Goal: Task Accomplishment & Management: Use online tool/utility

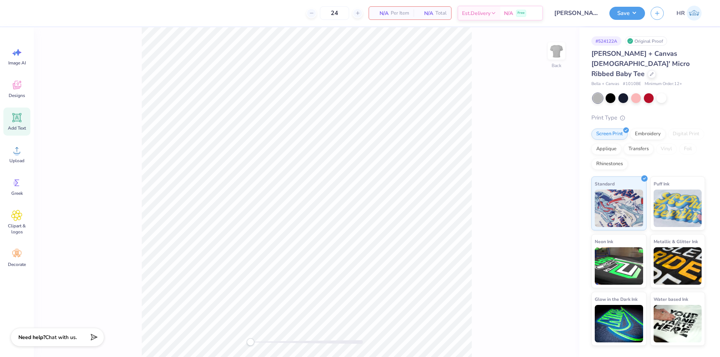
click at [22, 123] on div "Add Text" at bounding box center [16, 122] width 27 height 28
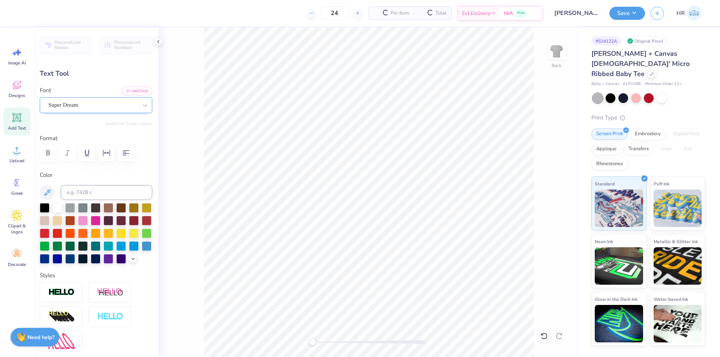
click at [119, 105] on div "Super Dream" at bounding box center [93, 105] width 91 height 12
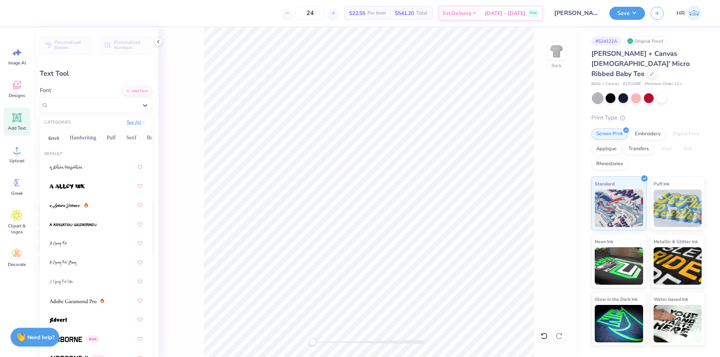
click at [127, 123] on button "See All" at bounding box center [135, 121] width 23 height 7
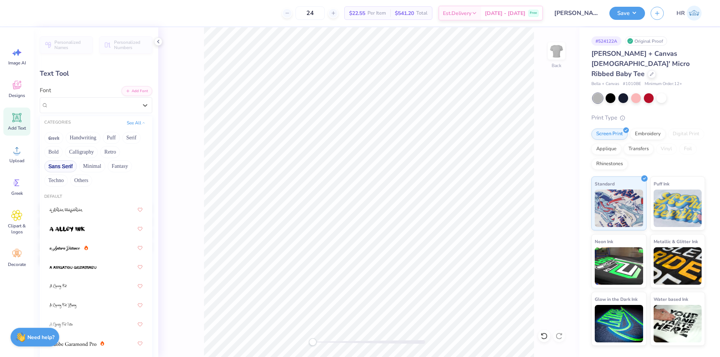
click at [77, 168] on button "Sans Serif" at bounding box center [60, 166] width 33 height 12
click at [105, 168] on button "Minimal" at bounding box center [92, 166] width 26 height 12
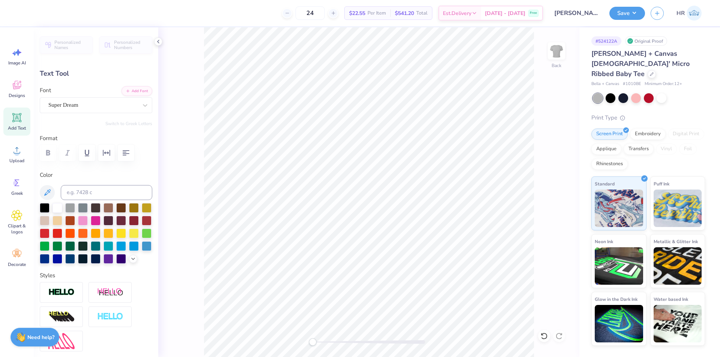
scroll to position [6, 1]
type textarea "BETA"
drag, startPoint x: 96, startPoint y: 124, endPoint x: 91, endPoint y: 111, distance: 13.8
click at [94, 119] on div "Personalized Names Personalized Numbers Text Tool Add Font Font Super Dream Swi…" at bounding box center [96, 192] width 124 height 330
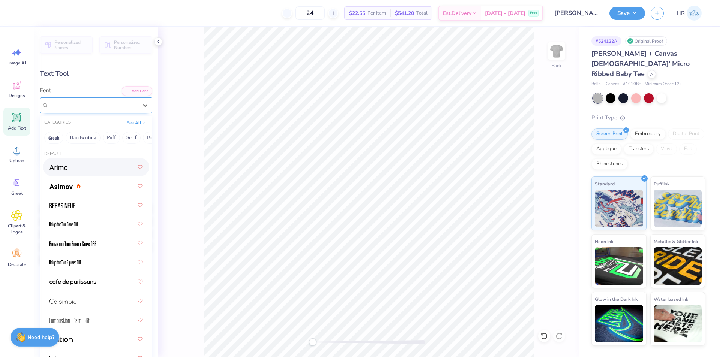
click at [91, 109] on div "Super Dream" at bounding box center [93, 105] width 91 height 12
click at [72, 170] on div at bounding box center [95, 166] width 93 height 13
click at [75, 108] on div "Super Dream" at bounding box center [86, 105] width 76 height 12
click at [93, 102] on div "Arimo Greek" at bounding box center [93, 105] width 91 height 12
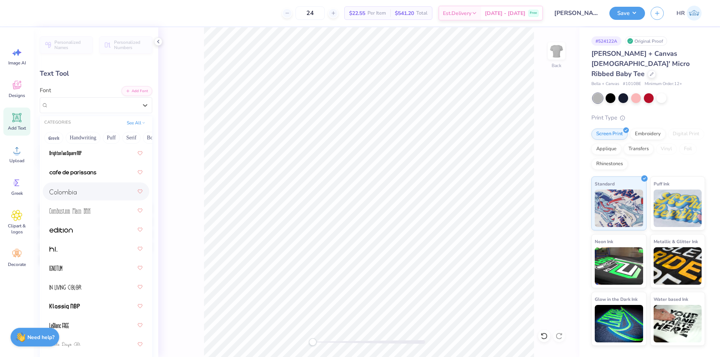
scroll to position [112, 0]
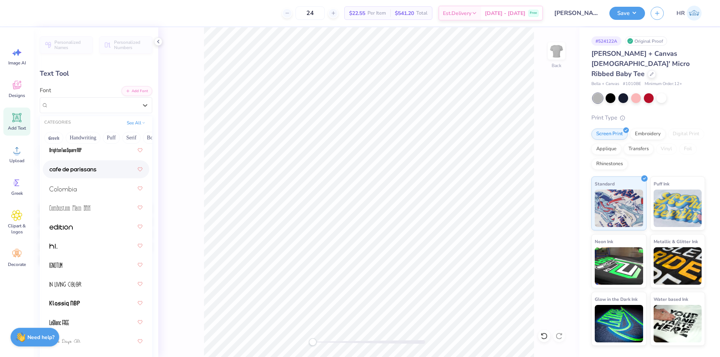
click at [83, 170] on img at bounding box center [72, 169] width 47 height 5
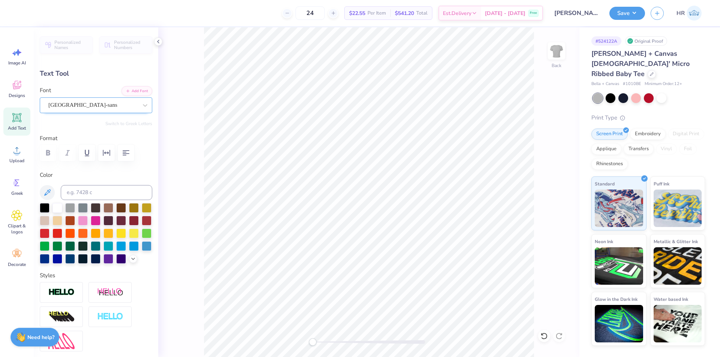
click at [80, 101] on div "cafe de paris-sans" at bounding box center [93, 105] width 91 height 12
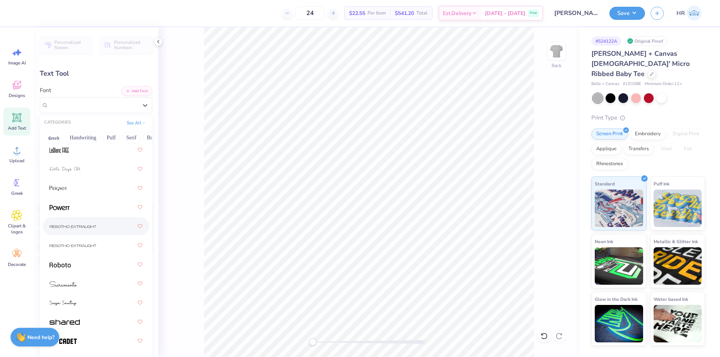
scroll to position [289, 0]
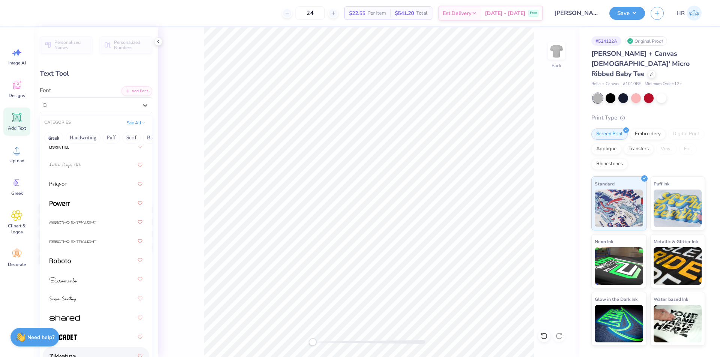
click at [70, 352] on div at bounding box center [95, 355] width 93 height 13
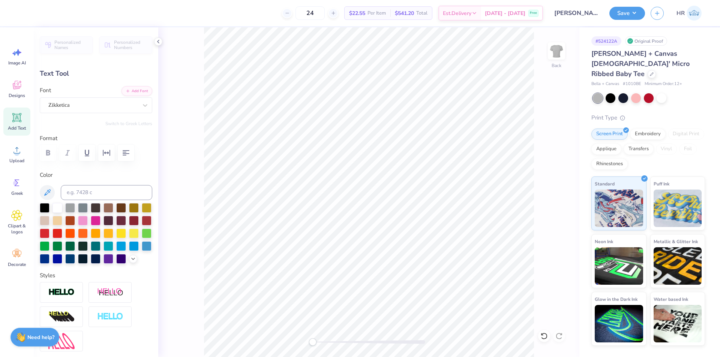
click at [93, 115] on div "Personalized Names Personalized Numbers Text Tool Add Font Font Zikketica Switc…" at bounding box center [96, 192] width 124 height 330
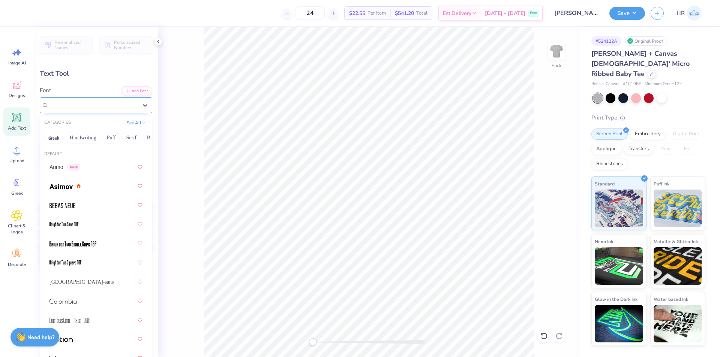
click at [92, 105] on div "Zikketica" at bounding box center [93, 105] width 91 height 12
click at [129, 123] on button "See All" at bounding box center [135, 121] width 23 height 7
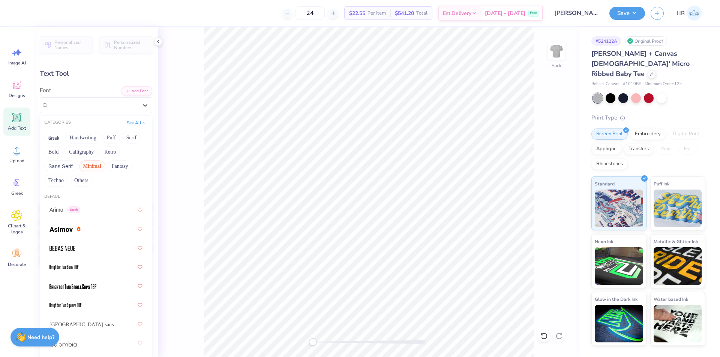
click at [105, 166] on button "Minimal" at bounding box center [92, 166] width 26 height 12
click at [85, 160] on div "Greek Handwriting Puff Serif Bold Calligraphy Retro Sans Serif Minimal Fantasy …" at bounding box center [96, 159] width 112 height 59
click at [77, 164] on button "Sans Serif" at bounding box center [60, 166] width 33 height 12
click at [129, 123] on button "See All" at bounding box center [135, 121] width 23 height 7
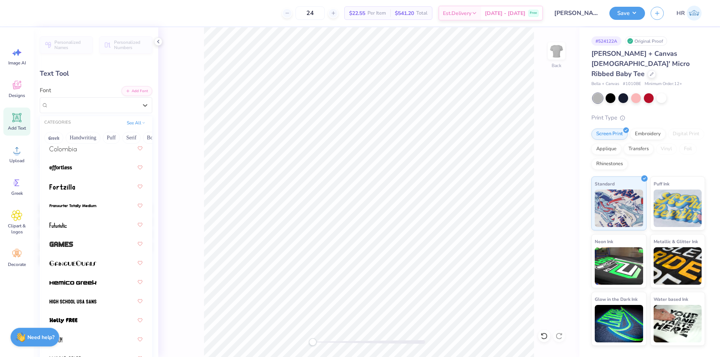
scroll to position [187, 0]
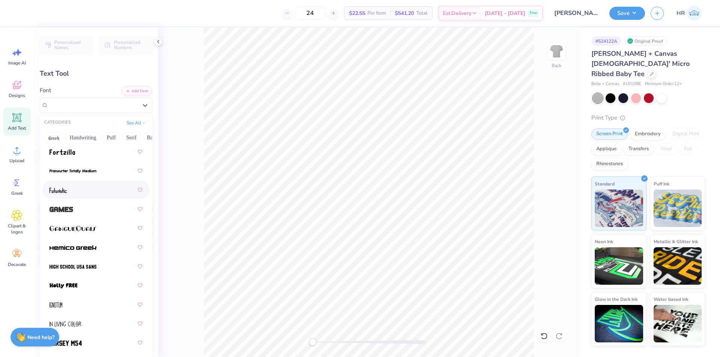
click at [87, 195] on div at bounding box center [95, 189] width 93 height 13
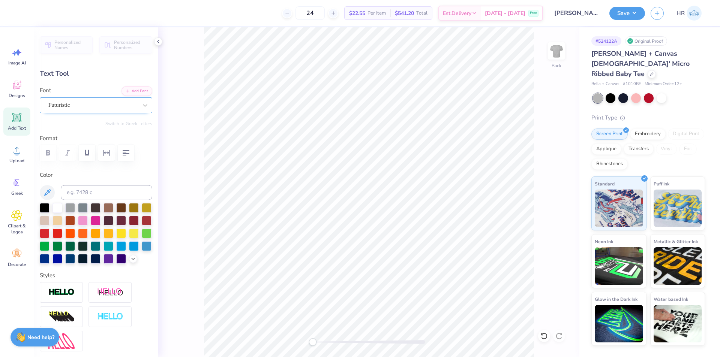
click at [108, 107] on div "Futuristic" at bounding box center [93, 105] width 91 height 12
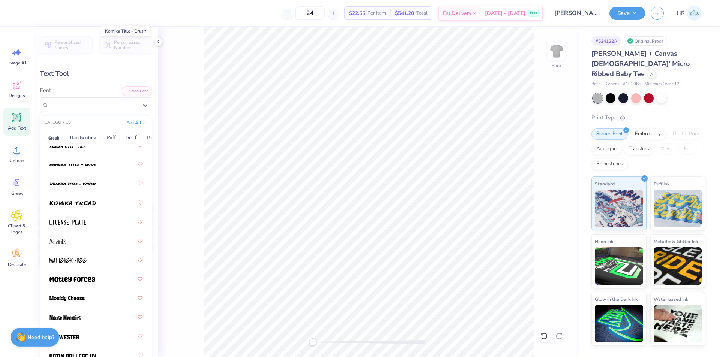
scroll to position [787, 0]
click at [78, 225] on span at bounding box center [67, 221] width 37 height 8
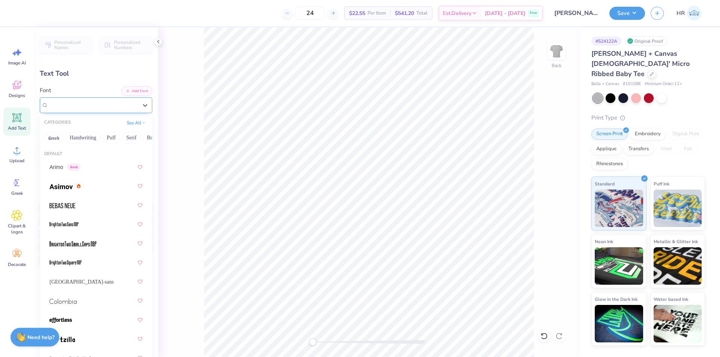
click at [93, 109] on div "License Plate Greek" at bounding box center [93, 105] width 91 height 12
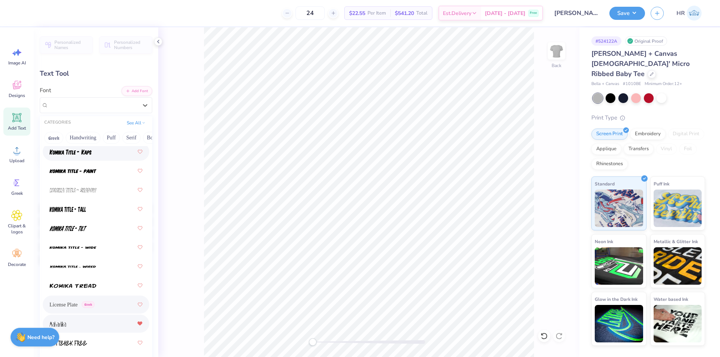
scroll to position [750, 0]
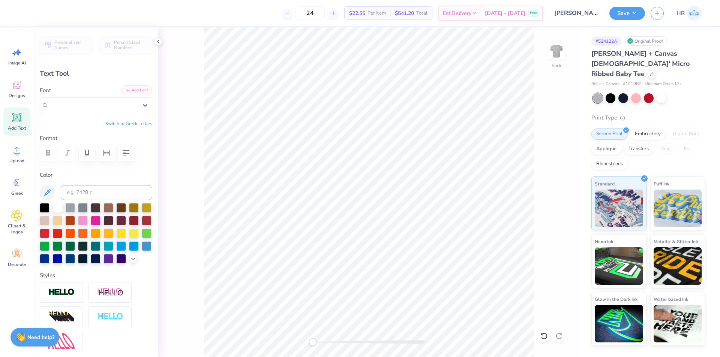
click at [133, 90] on button "Add Font" at bounding box center [136, 90] width 31 height 10
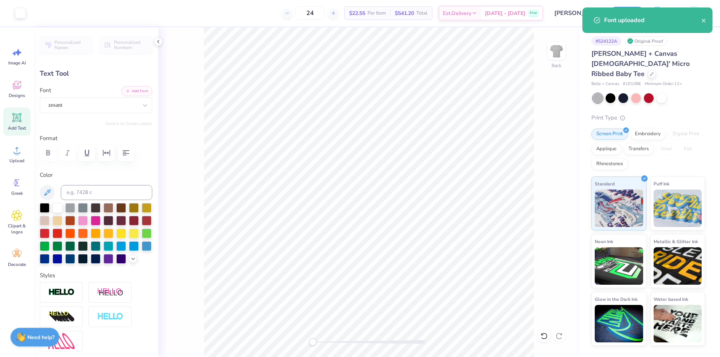
type input "3.55"
type input "1.28"
type input "5.00"
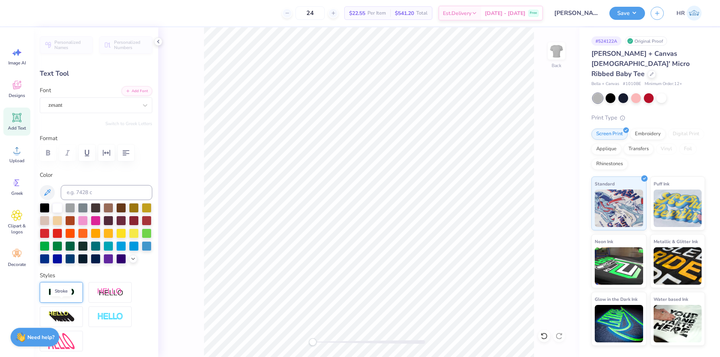
click at [64, 297] on img at bounding box center [61, 292] width 26 height 9
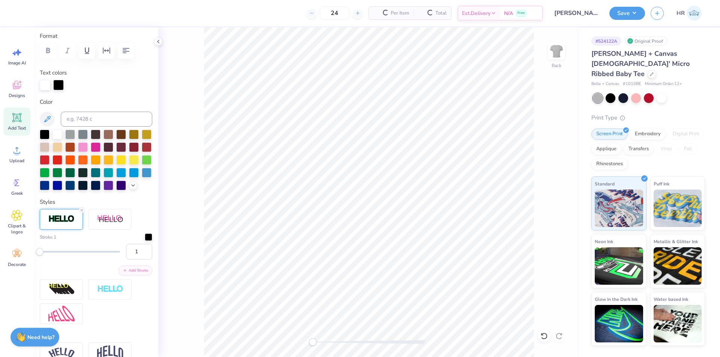
scroll to position [112, 0]
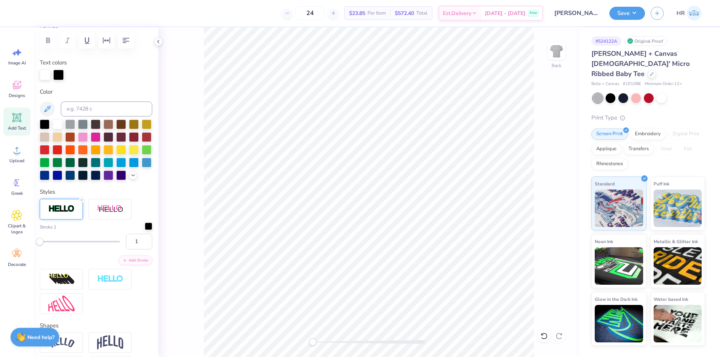
click at [145, 230] on div at bounding box center [148, 226] width 7 height 7
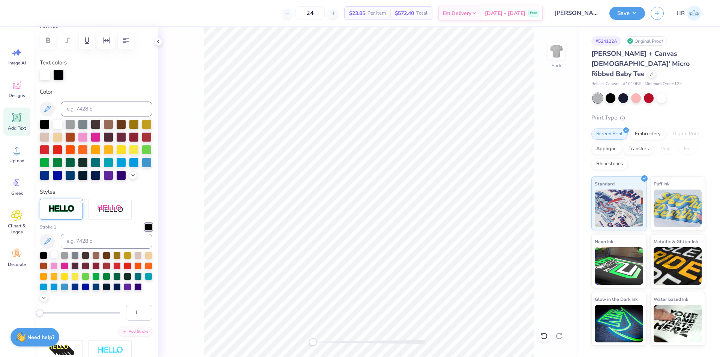
click at [55, 259] on div at bounding box center [53, 254] width 7 height 7
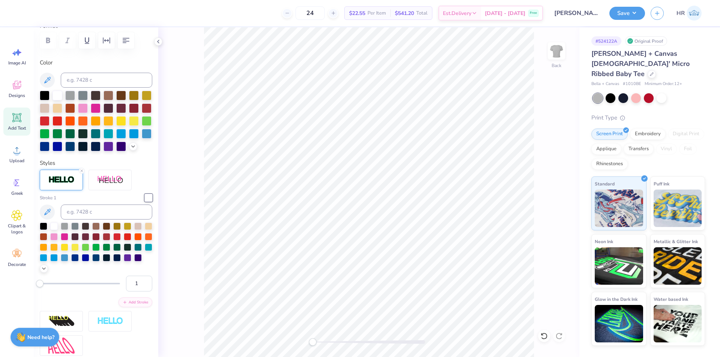
click at [145, 202] on div at bounding box center [148, 197] width 7 height 7
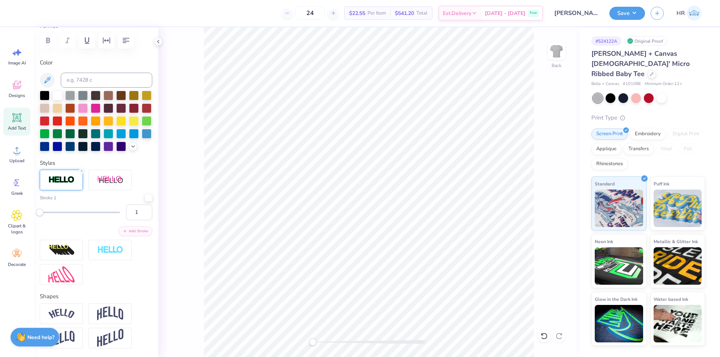
scroll to position [6, 3]
type textarea "ZETA OMEGA DELTA"
type input "11.02"
type input "0.96"
type input "3.72"
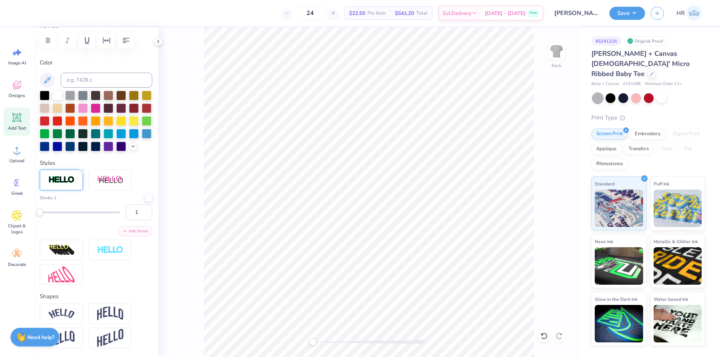
type input "9.35"
type input "0.82"
click at [141, 220] on input "1" at bounding box center [139, 213] width 26 height 16
type input "2"
click at [139, 220] on input "2" at bounding box center [139, 213] width 26 height 16
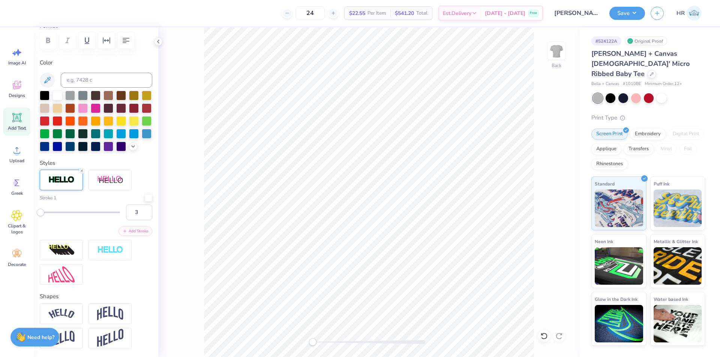
type input "3"
click at [139, 220] on input "3" at bounding box center [139, 213] width 26 height 16
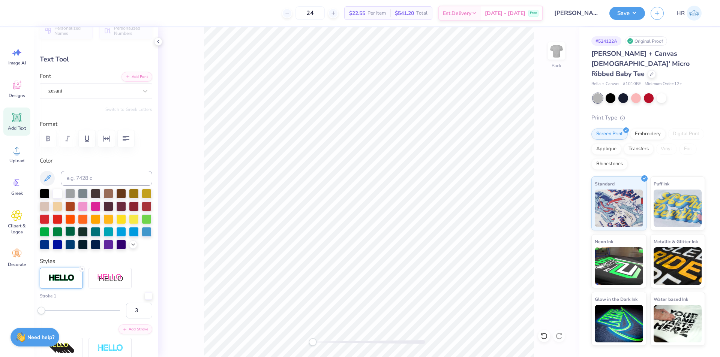
scroll to position [0, 0]
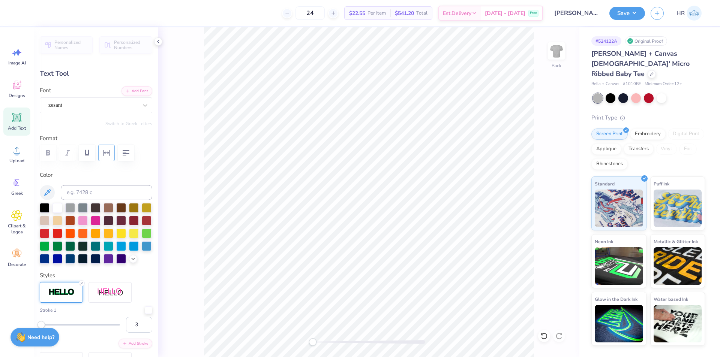
click at [103, 156] on icon "button" at bounding box center [106, 152] width 9 height 9
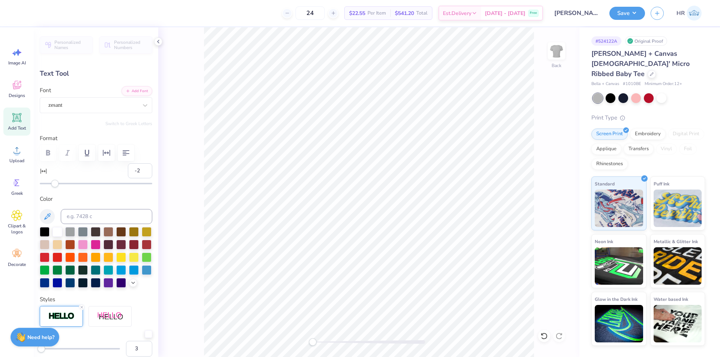
type input "-1"
click at [56, 184] on div "Accessibility label" at bounding box center [54, 183] width 7 height 7
type input "7"
drag, startPoint x: 57, startPoint y: 184, endPoint x: 64, endPoint y: 183, distance: 7.3
click at [64, 183] on div "Accessibility label" at bounding box center [63, 183] width 7 height 7
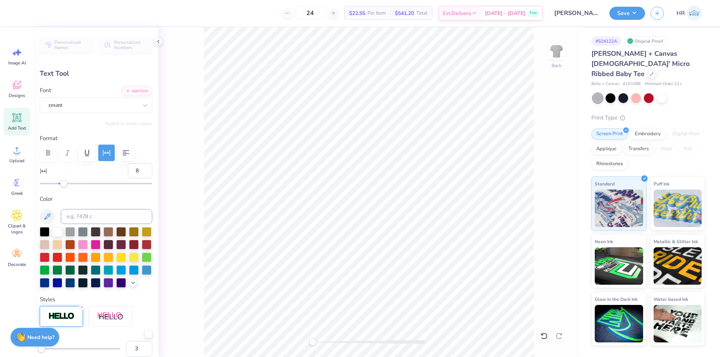
type input "9"
click at [66, 184] on div "Accessibility label" at bounding box center [65, 183] width 7 height 7
type input "10"
click at [66, 186] on div "Accessibility label" at bounding box center [66, 183] width 7 height 7
type input "11.02"
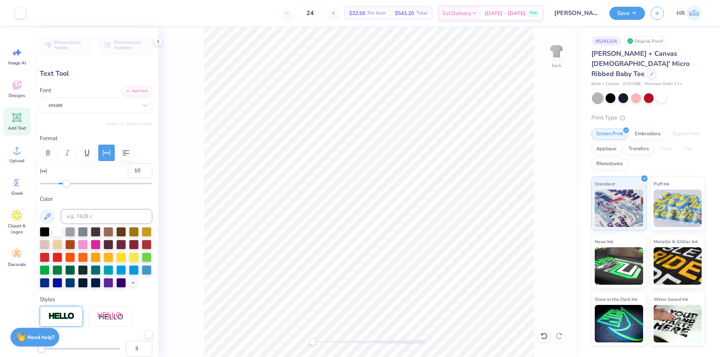
type input "0.83"
type input "2.99"
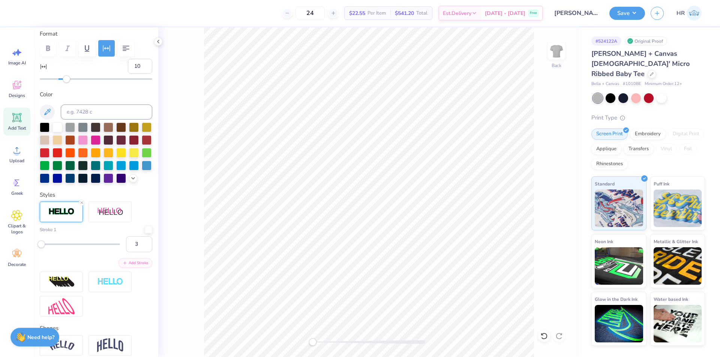
scroll to position [187, 0]
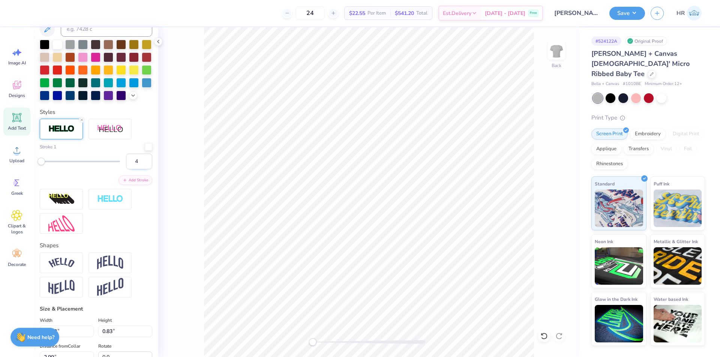
click at [138, 169] on input "4" at bounding box center [139, 162] width 26 height 16
click at [138, 169] on input "5" at bounding box center [139, 162] width 26 height 16
type input "6"
click at [138, 169] on input "6" at bounding box center [139, 162] width 26 height 16
click at [140, 169] on input "5" at bounding box center [139, 162] width 26 height 16
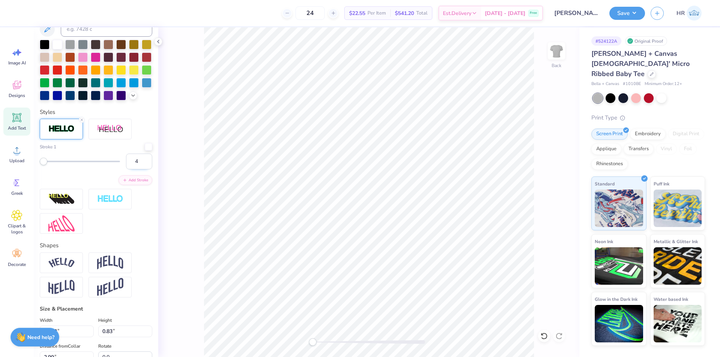
type input "4"
click at [140, 169] on input "4" at bounding box center [139, 162] width 26 height 16
click at [81, 122] on icon at bounding box center [81, 120] width 4 height 4
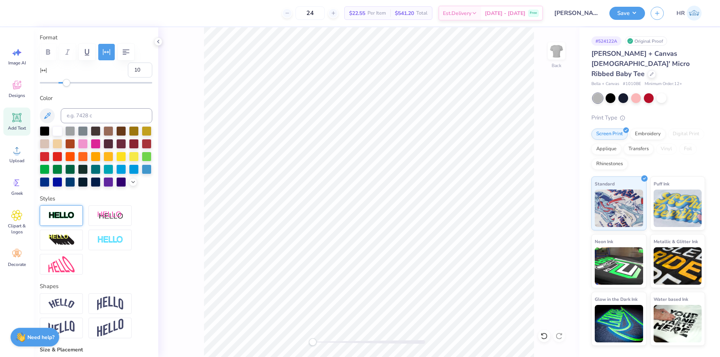
scroll to position [0, 0]
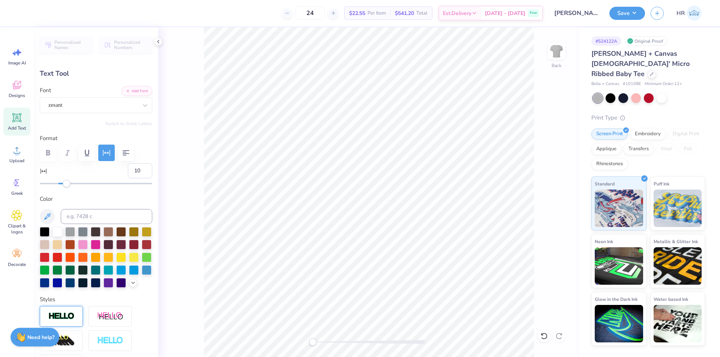
click at [121, 96] on div "Font zesant" at bounding box center [96, 99] width 112 height 27
click at [126, 90] on icon "button" at bounding box center [128, 90] width 4 height 4
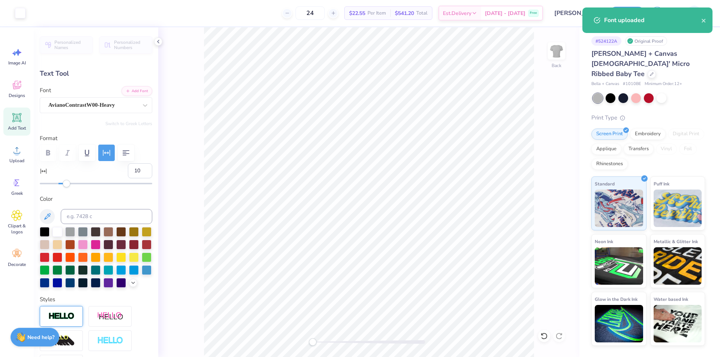
click at [14, 126] on span "Add Text" at bounding box center [17, 128] width 18 height 6
type input "4.77"
type input "1.38"
type input "7.81"
type input "0"
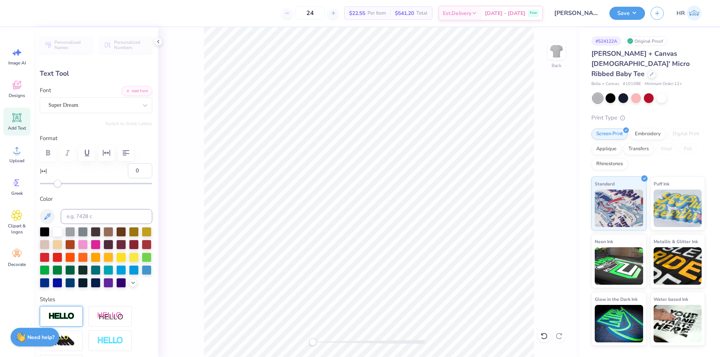
scroll to position [6, 1]
type textarea "VIRGINIA"
type input "8.15"
type input "1.39"
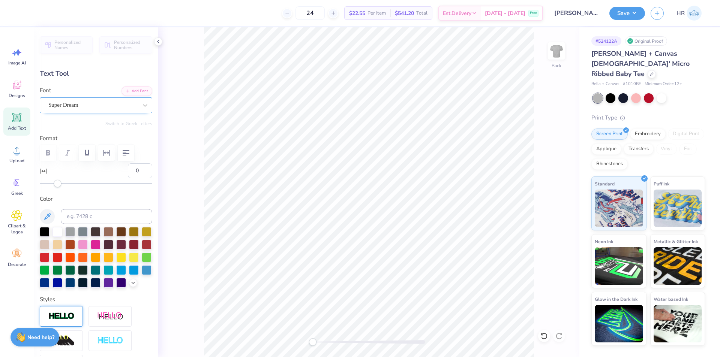
click at [80, 107] on div "Super Dream" at bounding box center [93, 105] width 91 height 12
type input "a"
type input "11.02"
type input "0.48"
type input "3.17"
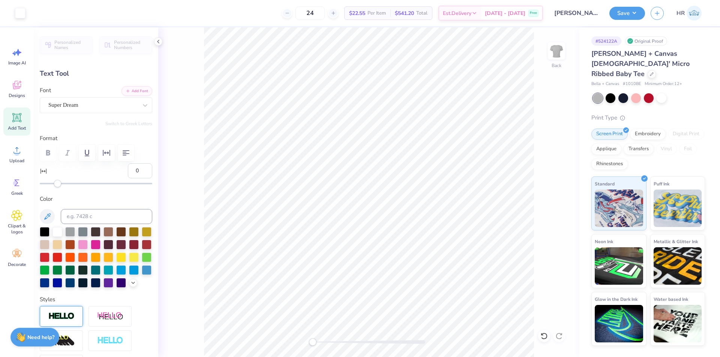
type input "10"
type input "8.15"
type input "1.39"
type input "7.81"
type input "0"
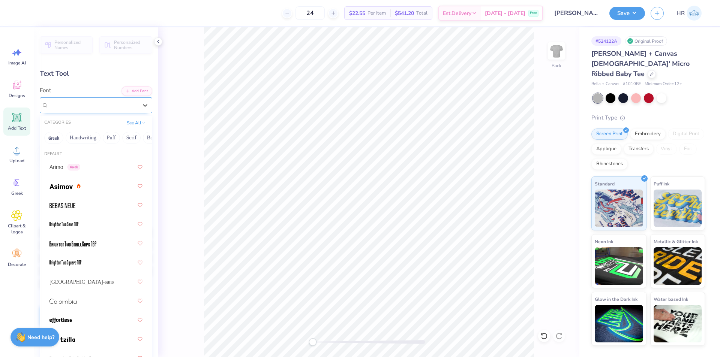
click at [84, 103] on div "Super Dream" at bounding box center [93, 105] width 91 height 12
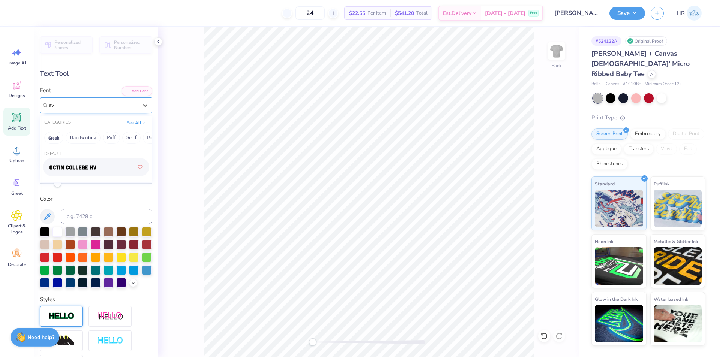
scroll to position [0, 0]
click at [127, 123] on button "See All" at bounding box center [135, 121] width 23 height 7
click at [77, 162] on button "Sans Serif" at bounding box center [60, 166] width 33 height 12
click at [96, 201] on div "AvianoContrastW00-Heavy" at bounding box center [96, 207] width 106 height 12
type input "aviano"
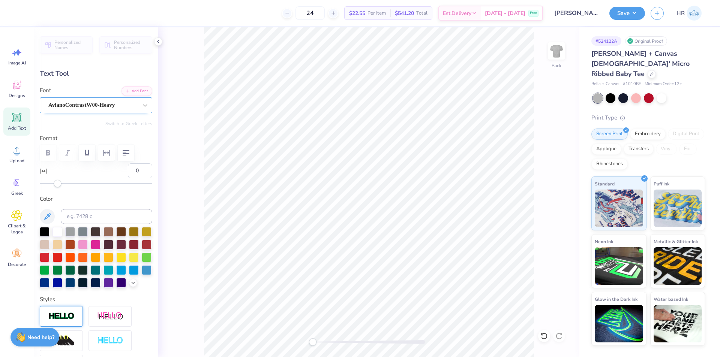
type input "3.80"
type input "0.42"
type input "7.89"
type input "3.24"
type input "0.36"
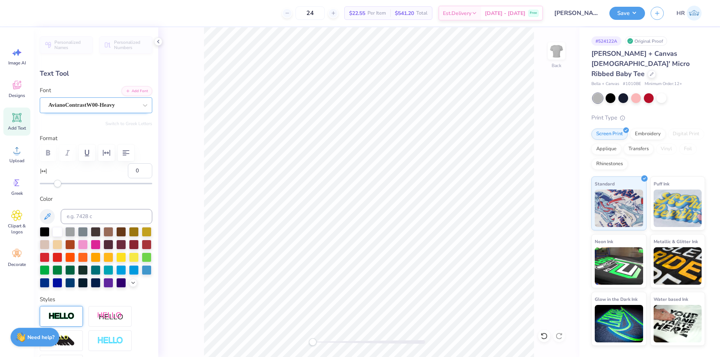
type input "3.82"
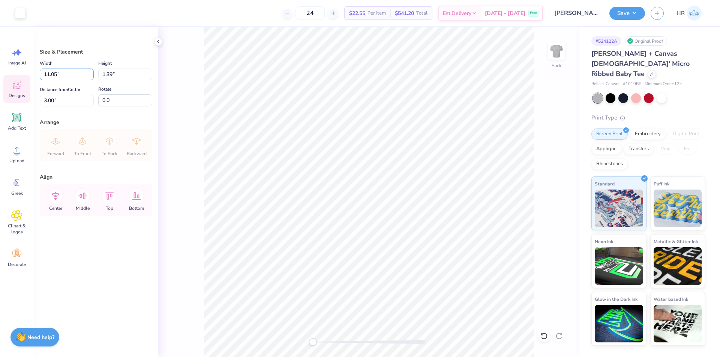
drag, startPoint x: 60, startPoint y: 73, endPoint x: 4, endPoint y: 85, distance: 57.0
click at [5, 85] on div "Art colors 24 $22.55 Per Item $541.20 Total Est. Delivery Oct 7 - 10 Free Desig…" at bounding box center [360, 178] width 720 height 357
type input "10.00"
type input "1.26"
click at [46, 99] on input "3.07" at bounding box center [67, 101] width 54 height 12
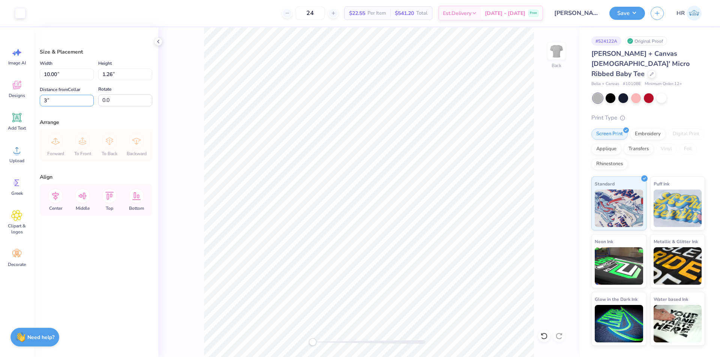
type input "3.00"
click at [637, 11] on button "Save" at bounding box center [627, 12] width 36 height 13
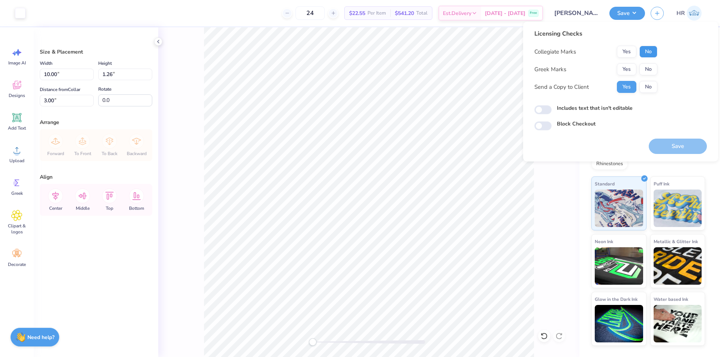
click at [646, 53] on button "No" at bounding box center [648, 52] width 18 height 12
click at [642, 74] on button "No" at bounding box center [648, 69] width 18 height 12
drag, startPoint x: 669, startPoint y: 144, endPoint x: 313, endPoint y: 9, distance: 380.3
click at [669, 144] on button "Save" at bounding box center [677, 146] width 58 height 15
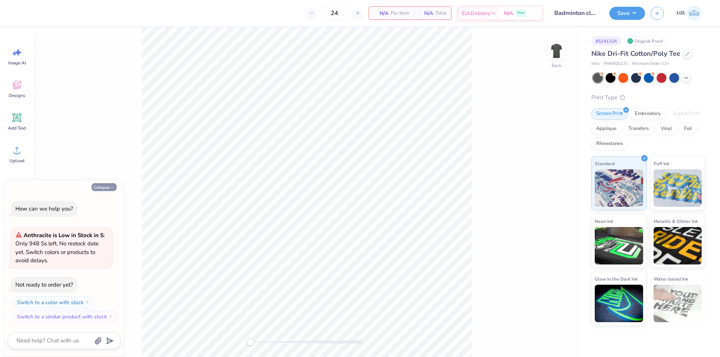
click at [104, 183] on button "Collapse" at bounding box center [103, 187] width 25 height 8
type textarea "x"
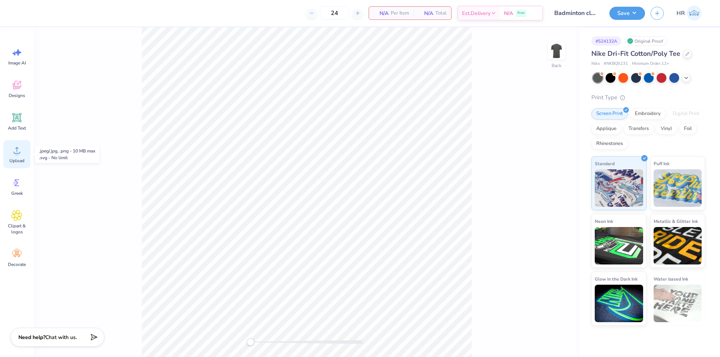
click at [19, 157] on div "Upload" at bounding box center [16, 154] width 27 height 28
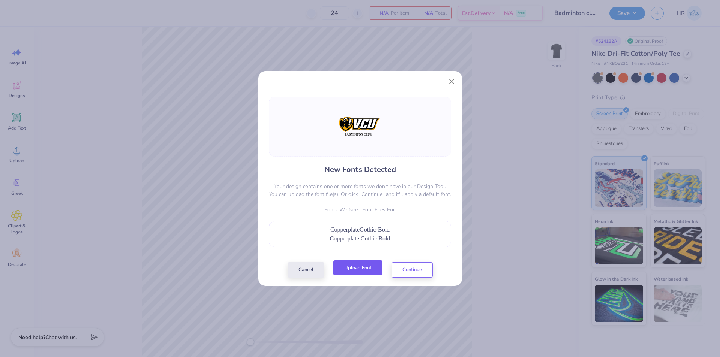
click at [365, 269] on button "Upload Font" at bounding box center [357, 267] width 49 height 15
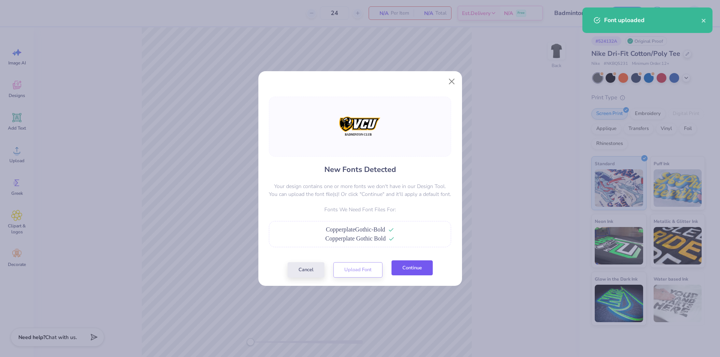
click at [407, 262] on button "Continue" at bounding box center [411, 267] width 41 height 15
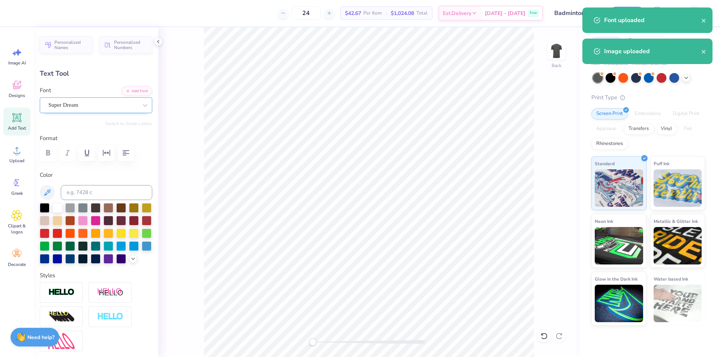
click at [98, 99] on div "Super Dream" at bounding box center [93, 105] width 91 height 12
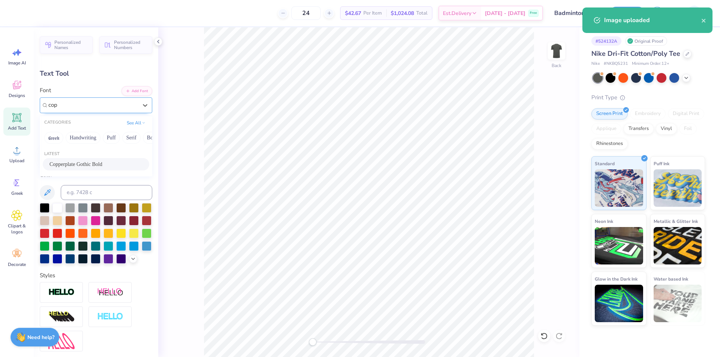
type input "cop"
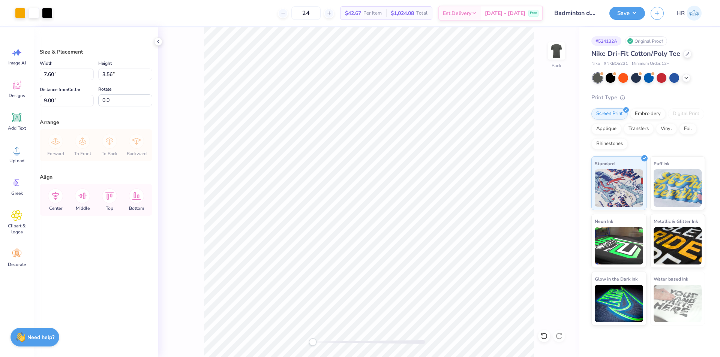
type input "7.60"
type input "3.56"
type input "3.00"
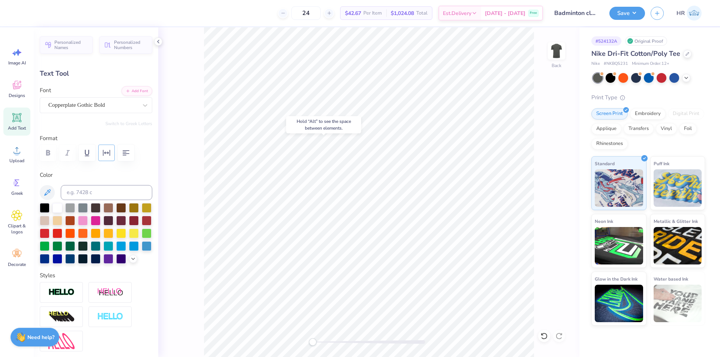
click at [110, 154] on icon "button" at bounding box center [106, 152] width 9 height 9
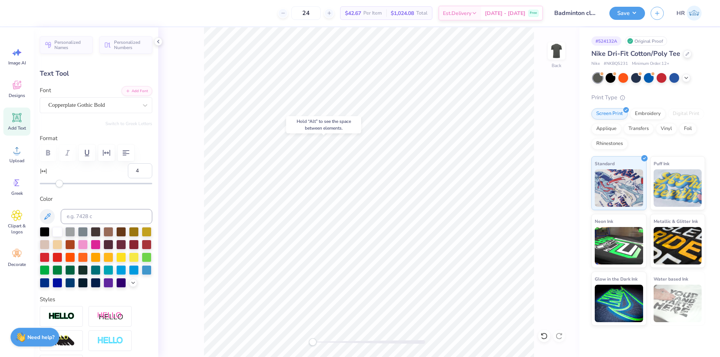
type input "5"
click at [62, 184] on div "Accessibility label" at bounding box center [61, 183] width 7 height 7
type input "7"
click at [64, 184] on div "Accessibility label" at bounding box center [63, 183] width 7 height 7
click at [125, 203] on label "Color" at bounding box center [96, 199] width 112 height 9
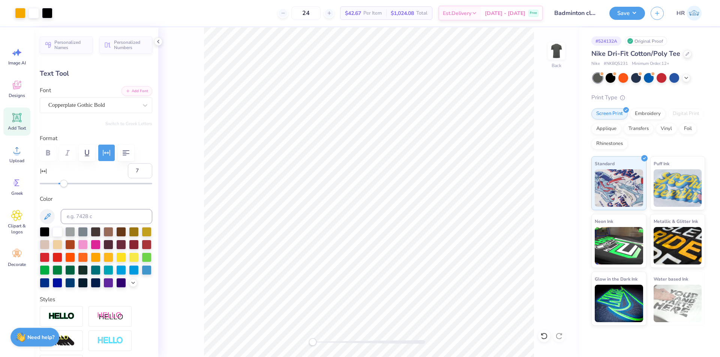
type input "5.99"
type input "6.24"
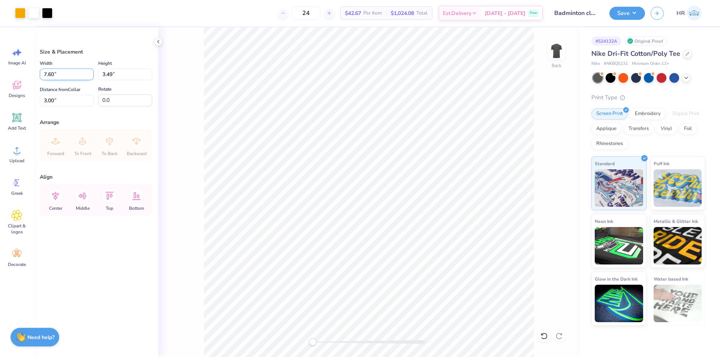
click at [63, 72] on input "7.60" at bounding box center [67, 75] width 54 height 12
type input "4.00"
type input "1.84"
type input "3.00"
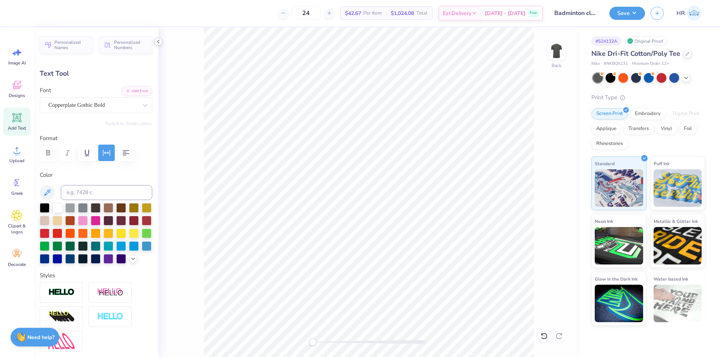
click at [157, 43] on icon at bounding box center [158, 42] width 6 height 6
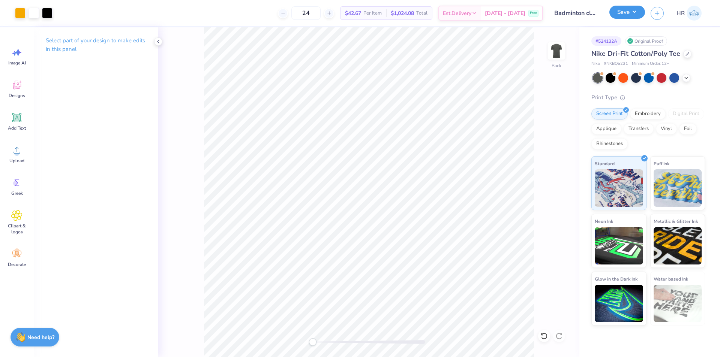
click at [639, 12] on button "Save" at bounding box center [627, 12] width 36 height 13
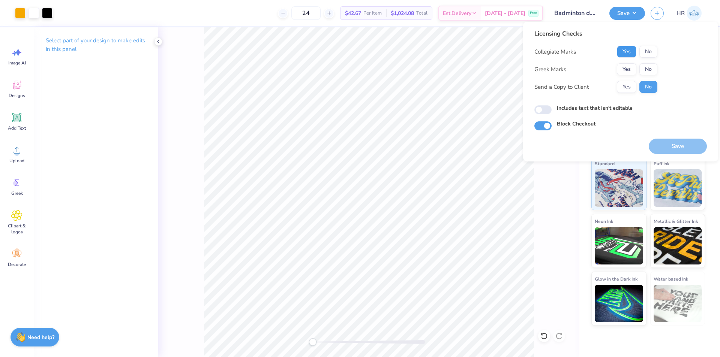
click at [627, 52] on button "Yes" at bounding box center [626, 52] width 19 height 12
drag, startPoint x: 644, startPoint y: 69, endPoint x: 564, endPoint y: 29, distance: 89.5
click at [645, 68] on button "No" at bounding box center [648, 69] width 18 height 12
drag, startPoint x: 681, startPoint y: 146, endPoint x: 528, endPoint y: 72, distance: 170.0
click at [681, 145] on button "Save" at bounding box center [677, 146] width 58 height 15
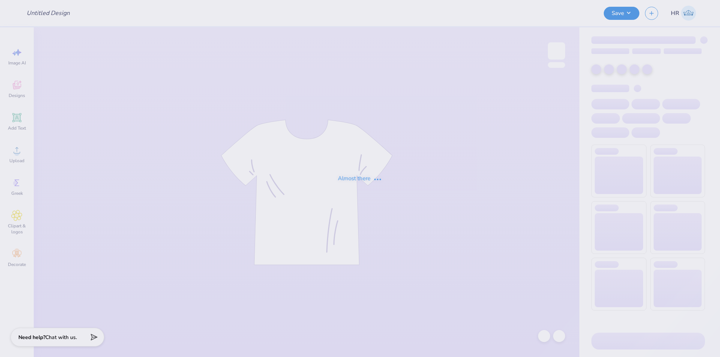
type input "Training: Merch for AKPsi"
type input "Merch"
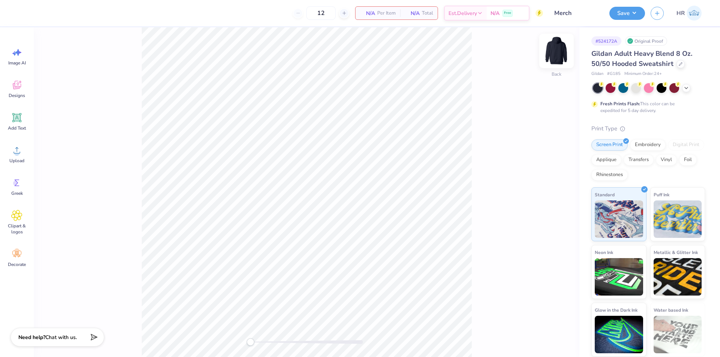
click at [548, 49] on img at bounding box center [556, 51] width 30 height 30
click at [19, 153] on icon at bounding box center [16, 150] width 11 height 11
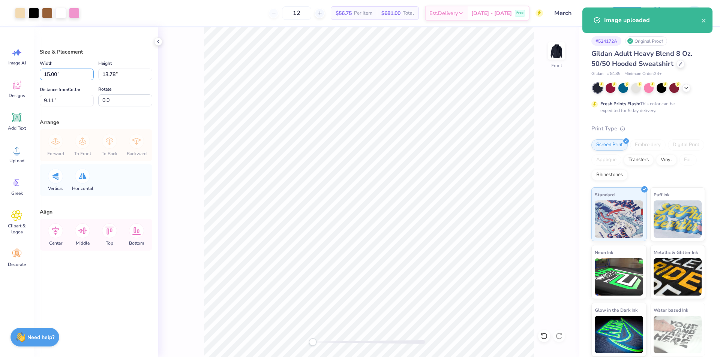
drag, startPoint x: 72, startPoint y: 75, endPoint x: 1, endPoint y: 93, distance: 72.9
click at [0, 92] on div "Art colors 12 $56.75 Per Item $681.00 Total Est. Delivery Oct 7 - 10 Free Desig…" at bounding box center [360, 178] width 720 height 357
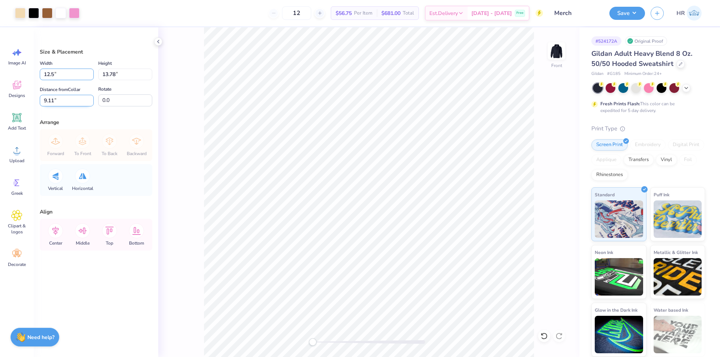
type input "12.50"
type input "11.49"
click at [63, 102] on input "10.26" at bounding box center [67, 101] width 54 height 12
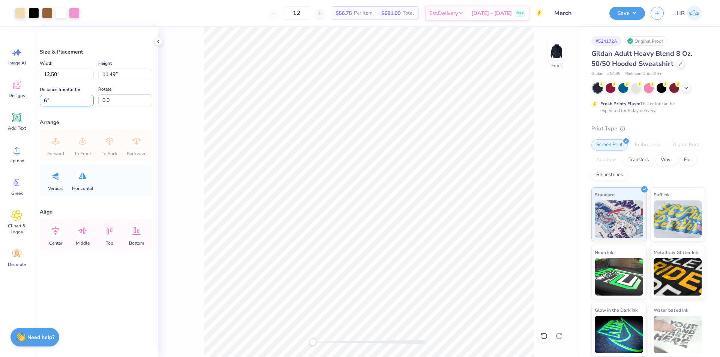
type input "6"
click at [57, 233] on icon at bounding box center [55, 231] width 7 height 9
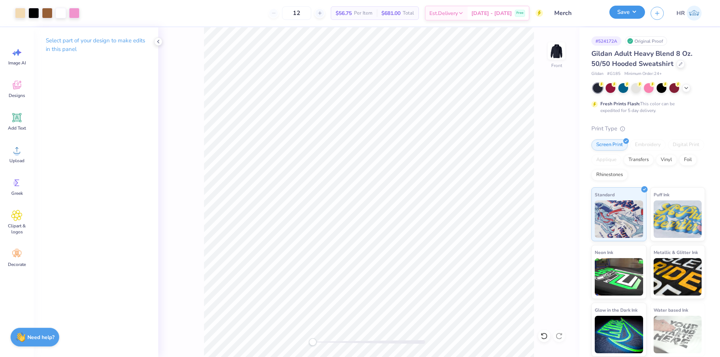
click at [630, 15] on button "Save" at bounding box center [627, 12] width 36 height 13
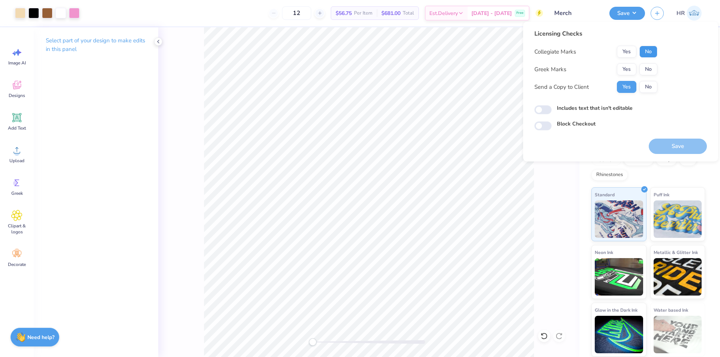
click at [647, 54] on button "No" at bounding box center [648, 52] width 18 height 12
click at [650, 70] on button "No" at bounding box center [648, 69] width 18 height 12
click at [545, 111] on input "Includes text that isn't editable" at bounding box center [542, 109] width 17 height 9
checkbox input "true"
drag, startPoint x: 685, startPoint y: 155, endPoint x: 685, endPoint y: 150, distance: 5.3
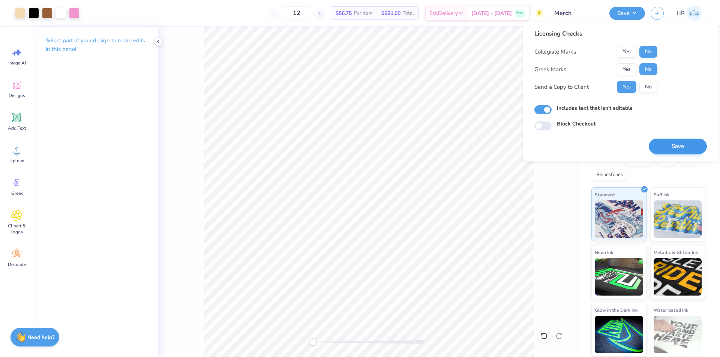
click at [685, 155] on div "Licensing Checks Collegiate Marks Yes No Greek Marks Yes No Send a Copy to Clie…" at bounding box center [620, 92] width 195 height 140
click at [681, 146] on button "Save" at bounding box center [677, 146] width 58 height 15
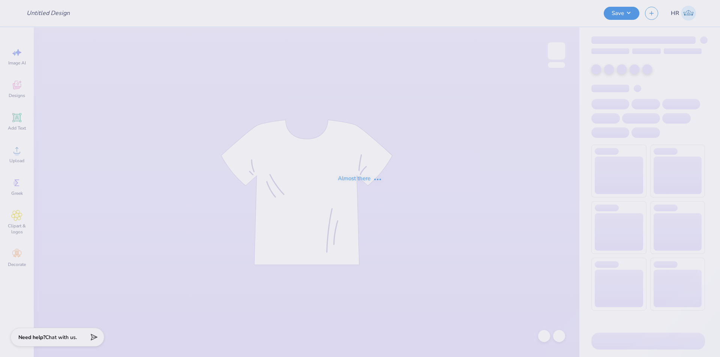
type input "Training: Merch for AKPsi"
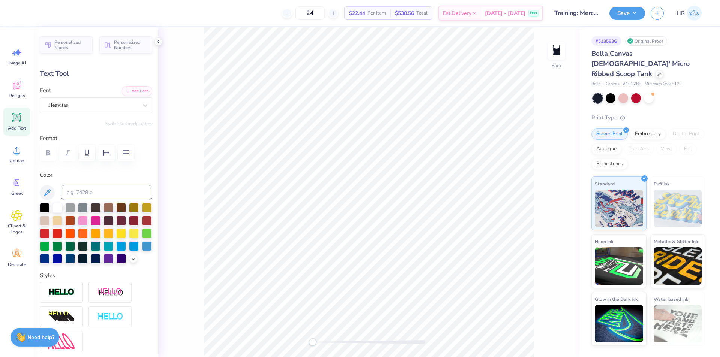
type input "5.96"
type input "0.95"
type input "1.50"
type input "7.00"
type input "4.48"
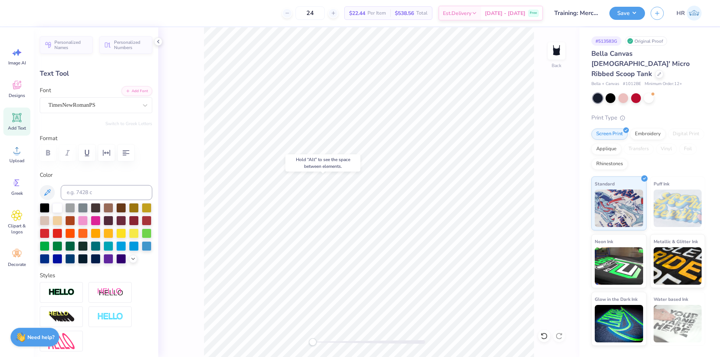
type input "2.80"
click at [422, 332] on li "Send Backward" at bounding box center [410, 333] width 59 height 15
type input "2.02"
type input "0.26"
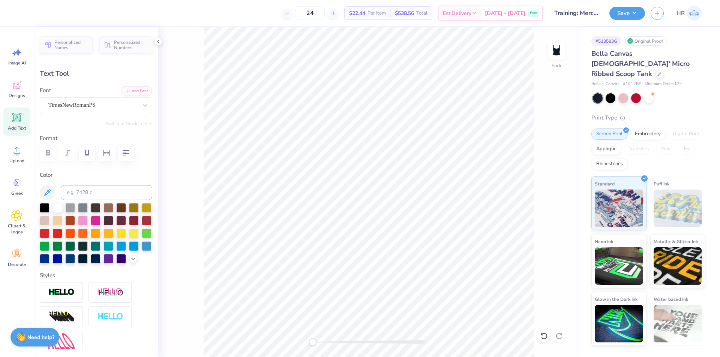
type input "8.77"
type input "7.00"
type input "4.48"
type input "2.80"
click at [418, 347] on li "Send to Back" at bounding box center [417, 348] width 59 height 15
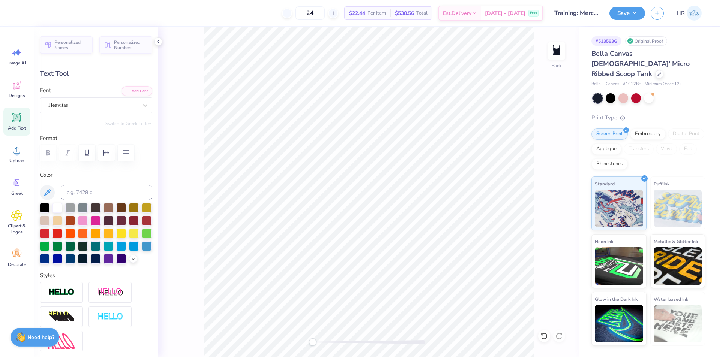
type input "2.22"
type input "0.68"
type input "7.78"
type input "7.00"
type input "4.48"
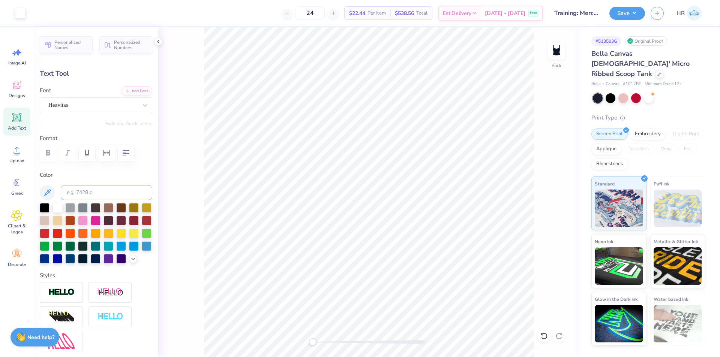
type input "2.80"
type input "5.96"
type input "0.95"
type input "1.53"
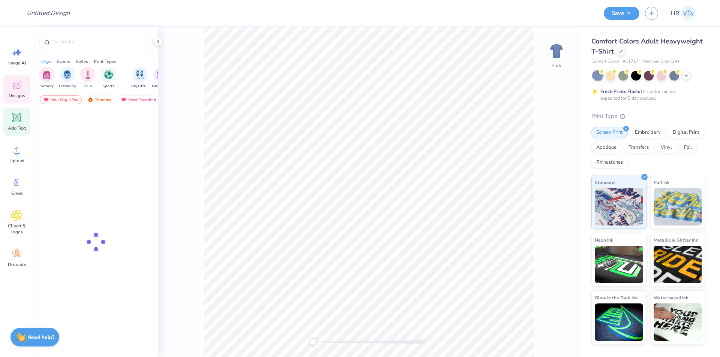
click at [19, 123] on icon at bounding box center [16, 117] width 11 height 11
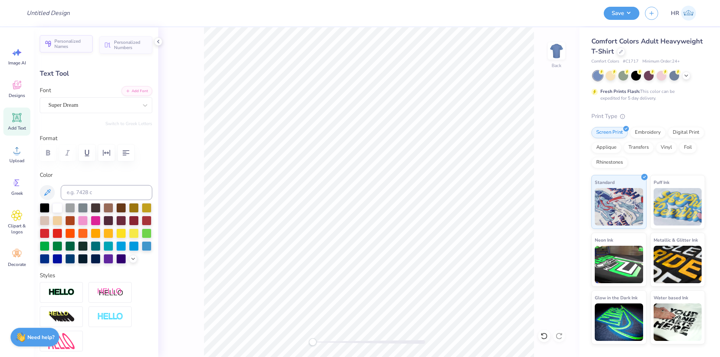
click at [69, 49] on span "Personalized Names" at bounding box center [71, 44] width 34 height 10
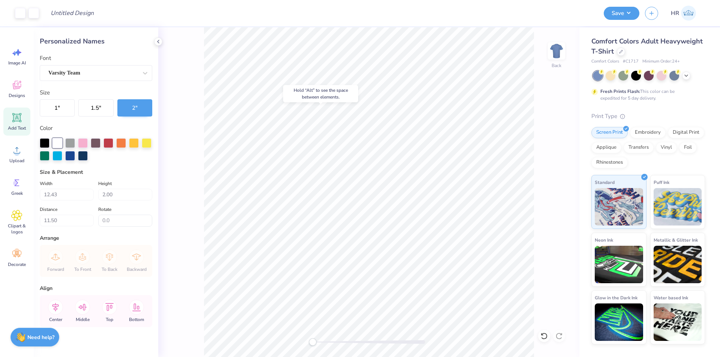
click at [19, 119] on icon at bounding box center [16, 117] width 7 height 7
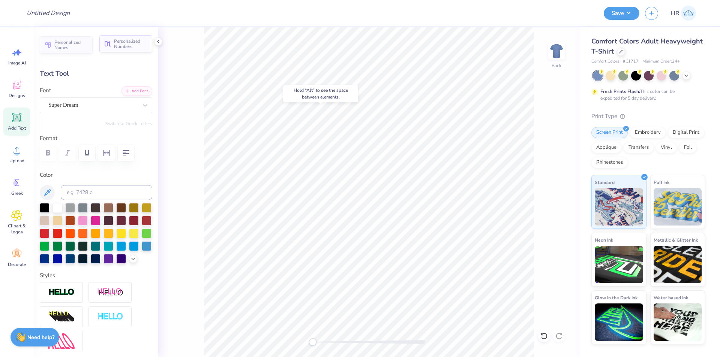
click at [121, 39] on span "Personalized Numbers" at bounding box center [131, 44] width 34 height 10
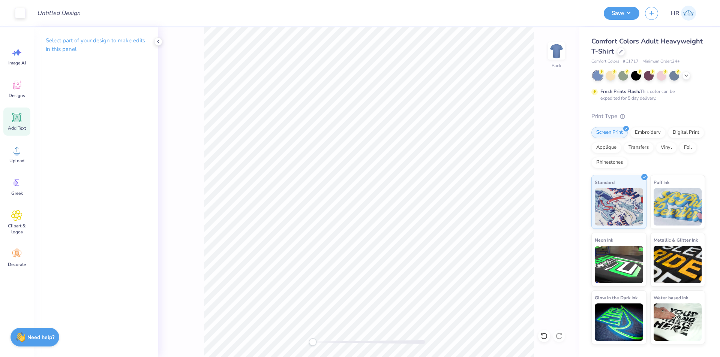
click at [15, 123] on icon at bounding box center [16, 117] width 11 height 11
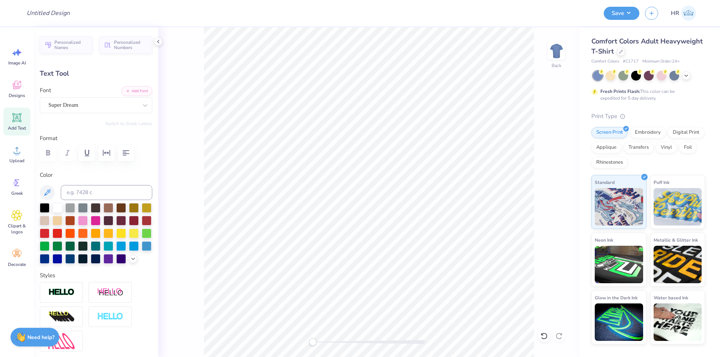
scroll to position [6, 1]
type textarea "EXAMPLE"
type input "9.74"
type input "1.63"
